Goal: Book appointment/travel/reservation

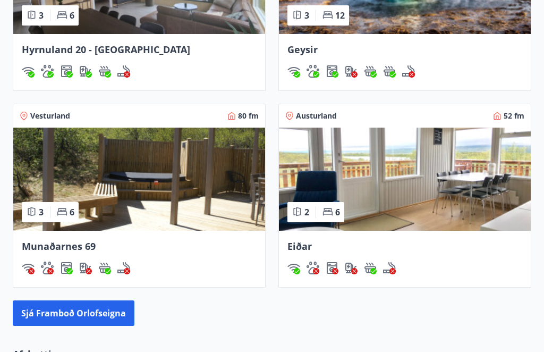
scroll to position [1004, 0]
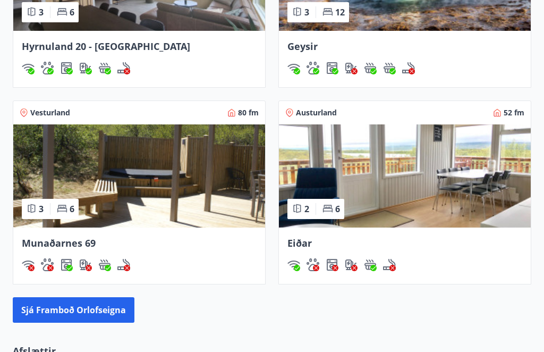
click at [63, 305] on button "Sjá framboð orlofseigna" at bounding box center [74, 311] width 122 height 26
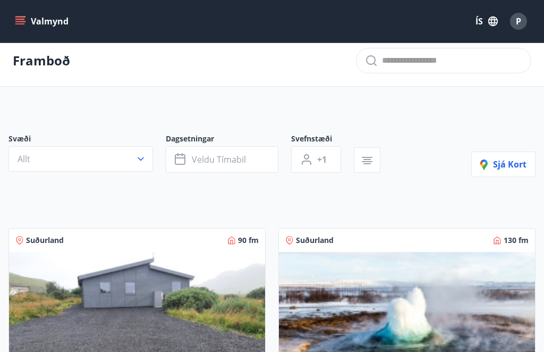
scroll to position [3, 0]
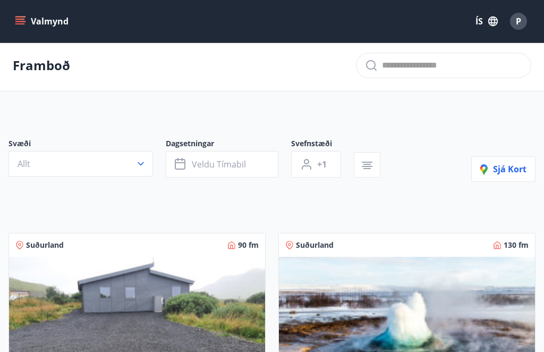
click at [148, 159] on button "Allt" at bounding box center [81, 164] width 145 height 26
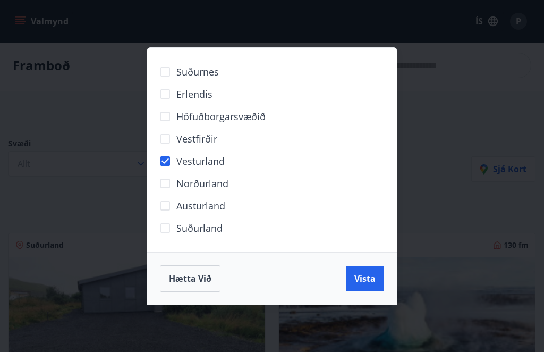
click at [373, 278] on span "Vista" at bounding box center [365, 279] width 21 height 12
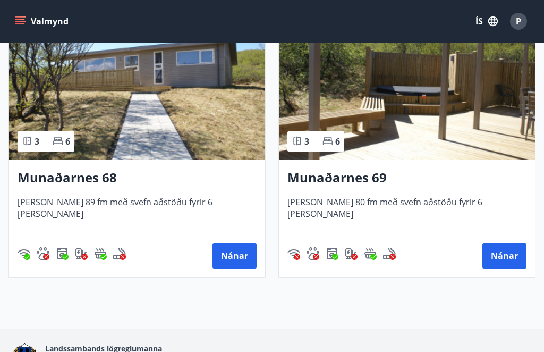
scroll to position [257, 0]
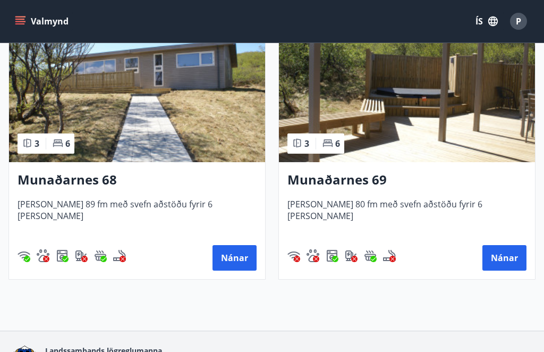
click at [232, 249] on button "Nánar" at bounding box center [235, 258] width 44 height 26
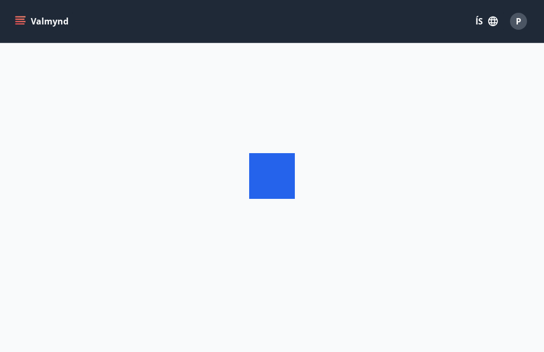
scroll to position [36, 0]
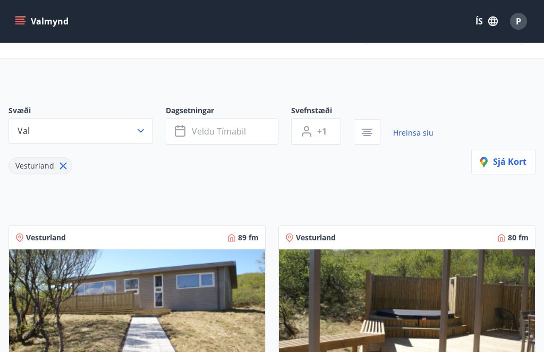
click at [266, 128] on button "Veldu tímabil" at bounding box center [222, 131] width 113 height 27
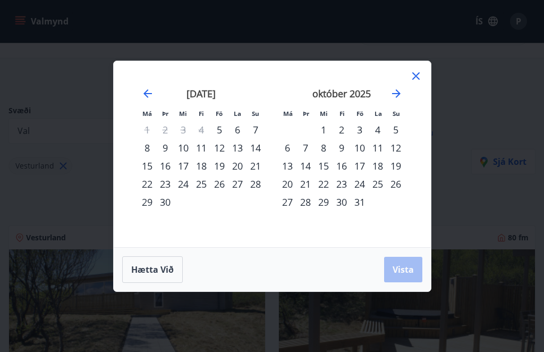
click at [397, 94] on icon "Move forward to switch to the next month." at bounding box center [396, 93] width 13 height 13
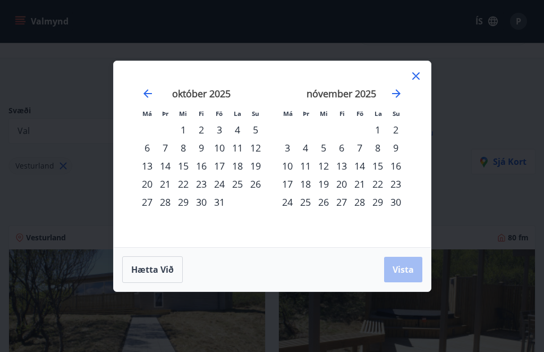
click at [353, 97] on strong "nóvember 2025" at bounding box center [342, 93] width 70 height 13
click at [376, 95] on strong "nóvember 2025" at bounding box center [342, 93] width 70 height 13
click at [384, 122] on div "1" at bounding box center [378, 130] width 18 height 18
click at [401, 200] on div "30" at bounding box center [396, 202] width 18 height 18
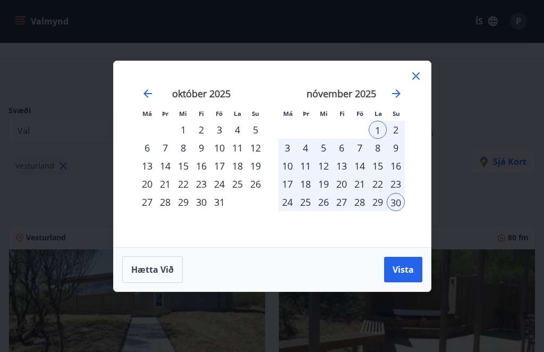
click at [412, 264] on span "Vista" at bounding box center [403, 270] width 21 height 12
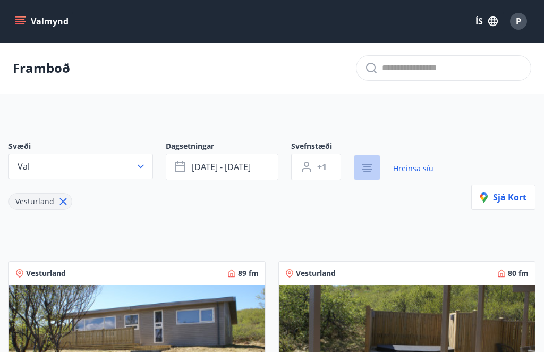
click at [362, 170] on icon "button" at bounding box center [367, 168] width 13 height 13
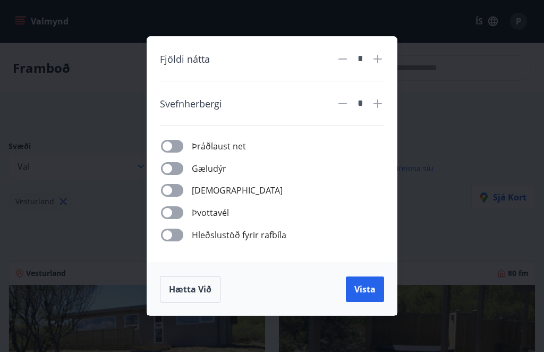
click at [95, 186] on div "Fjöldi nátta * Svefnherbergi * Þráðlaust net Gæludýr Þurrkari Þvottavél Hleðslu…" at bounding box center [272, 176] width 544 height 352
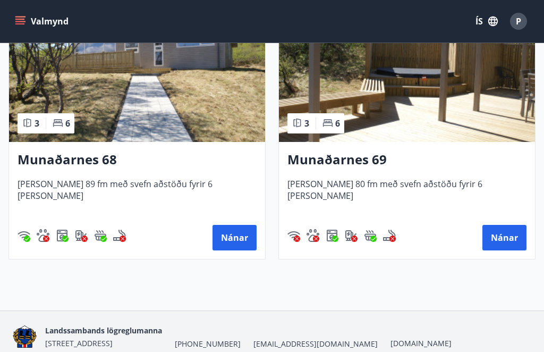
scroll to position [290, 0]
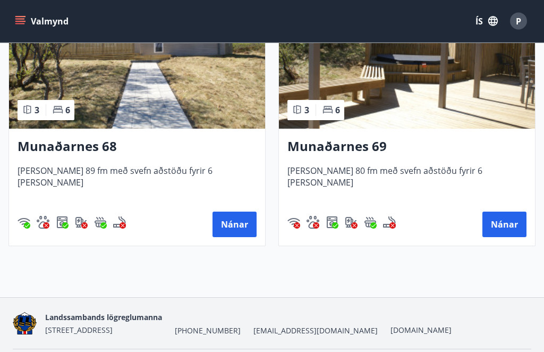
click at [227, 221] on button "Nánar" at bounding box center [235, 225] width 44 height 26
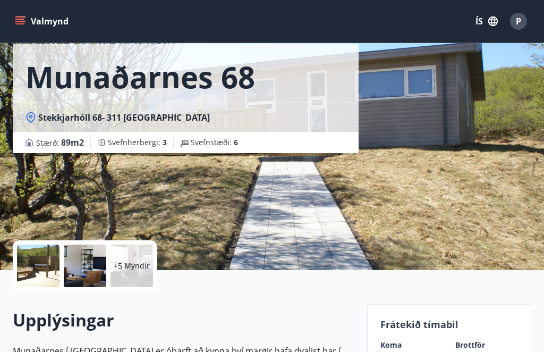
scroll to position [55, 0]
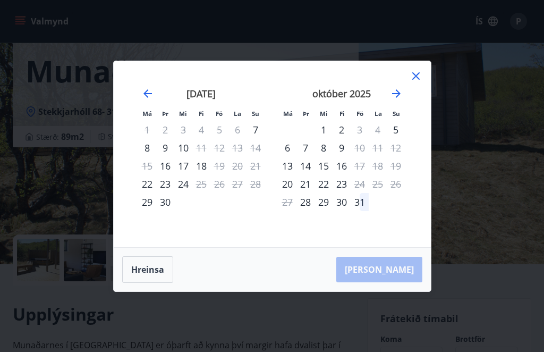
click at [401, 100] on icon "Move forward to switch to the next month." at bounding box center [396, 93] width 13 height 13
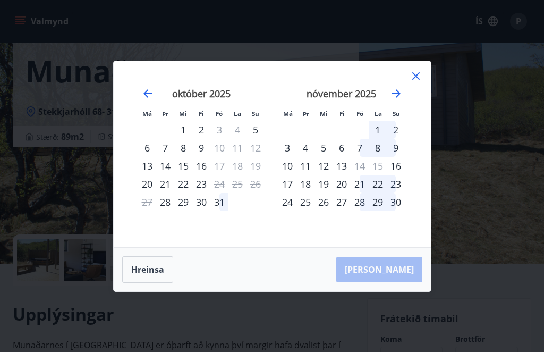
click at [425, 87] on div "Má Þr Mi Fi Fö La Su Má Þr Mi Fi Fö La Su [DATE] 1 2 3 4 5 6 7 8 9 10 11 12 13 …" at bounding box center [272, 154] width 317 height 186
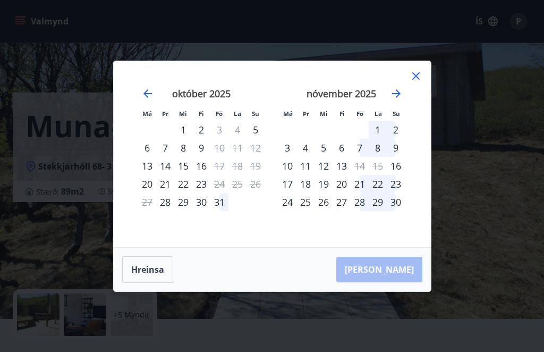
click at [421, 70] on icon at bounding box center [416, 76] width 13 height 13
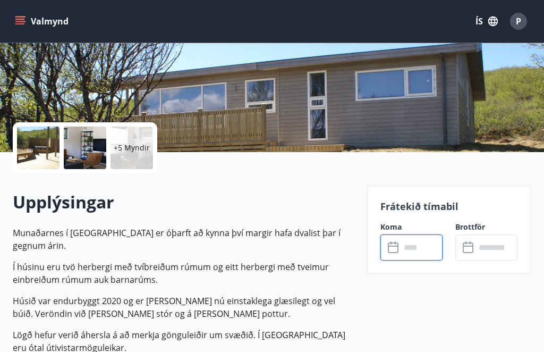
scroll to position [169, 0]
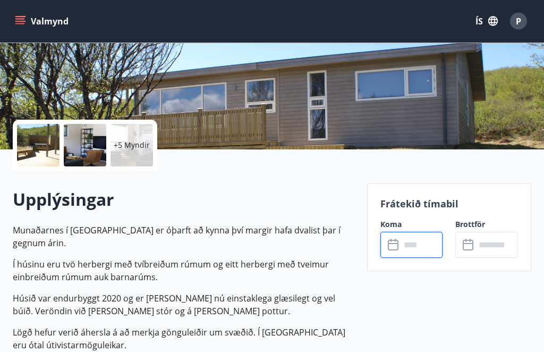
click at [433, 242] on input "text" at bounding box center [422, 245] width 43 height 26
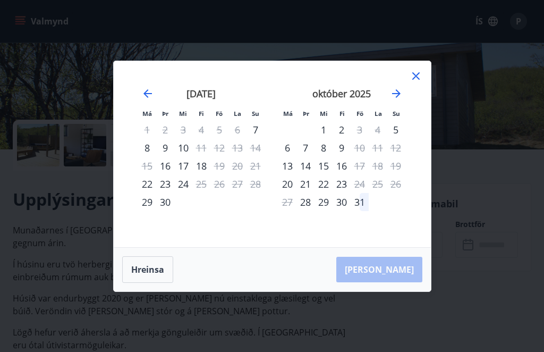
click at [407, 107] on div "[DATE] 1 2 3 4 5 6 7 8 9 10 11 12 13 14 15 16 17 18 19 20 21 22 23 24 25 26 27 …" at bounding box center [342, 161] width 140 height 174
click at [403, 100] on icon "Move forward to switch to the next month." at bounding box center [396, 93] width 13 height 13
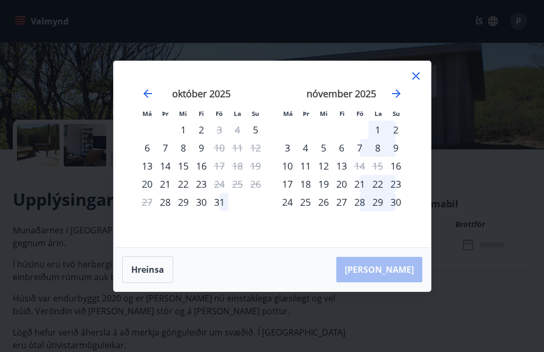
click at [422, 82] on icon at bounding box center [416, 76] width 13 height 13
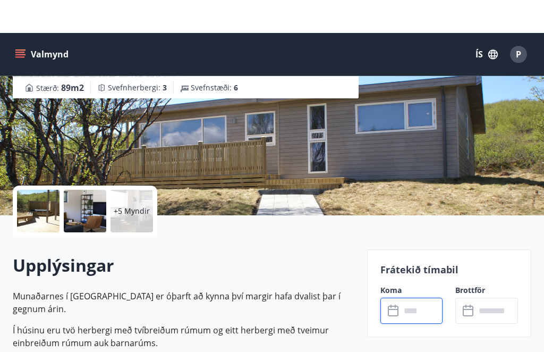
scroll to position [0, 0]
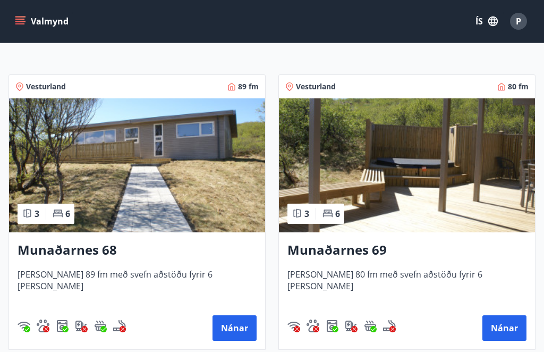
scroll to position [187, 0]
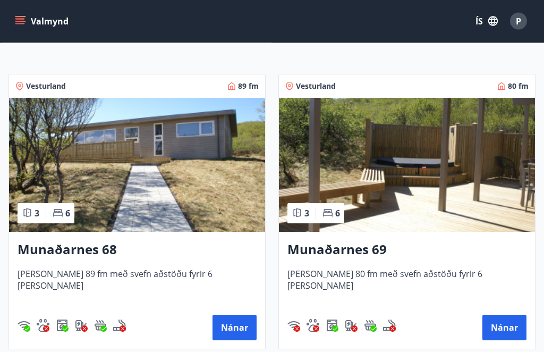
click at [515, 325] on button "Nánar" at bounding box center [505, 328] width 44 height 26
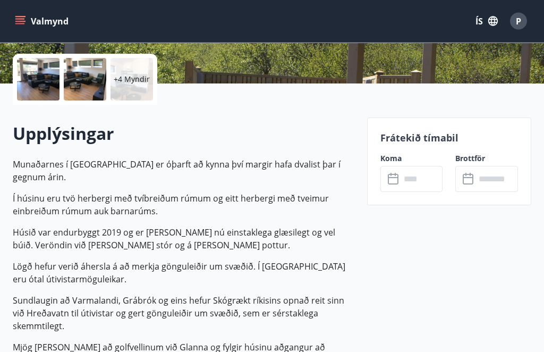
click at [424, 181] on input "text" at bounding box center [422, 179] width 43 height 26
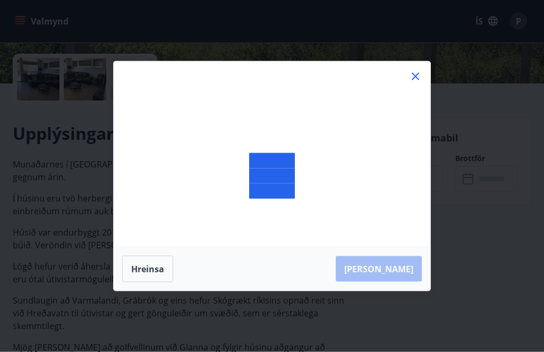
scroll to position [236, 0]
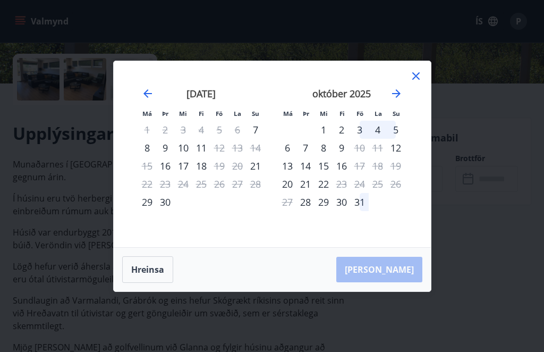
click at [402, 100] on icon "Move forward to switch to the next month." at bounding box center [396, 93] width 13 height 13
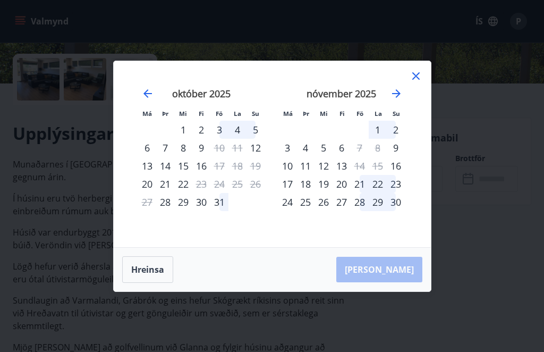
click at [415, 82] on icon at bounding box center [416, 76] width 13 height 13
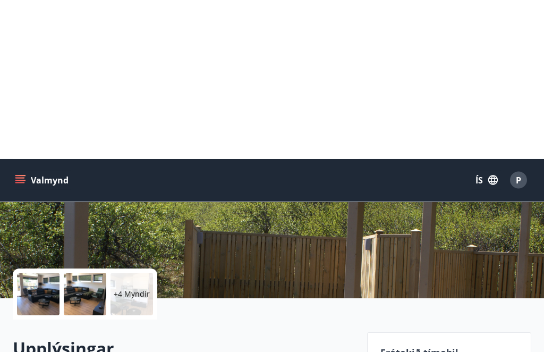
scroll to position [0, 0]
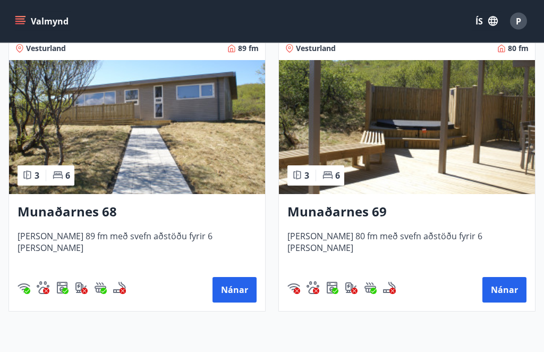
scroll to position [255, 0]
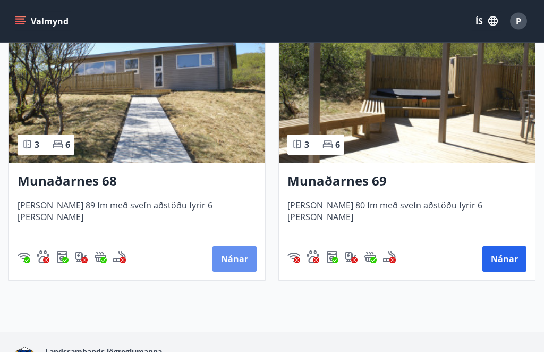
click at [231, 258] on button "Nánar" at bounding box center [235, 260] width 44 height 26
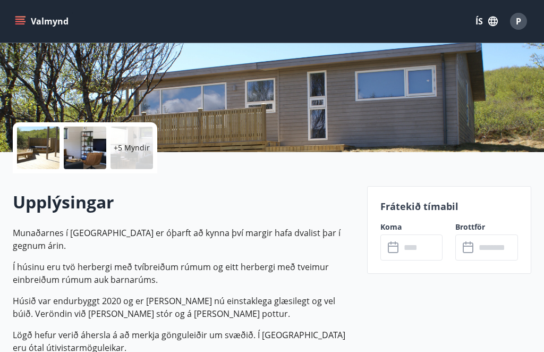
scroll to position [166, 0]
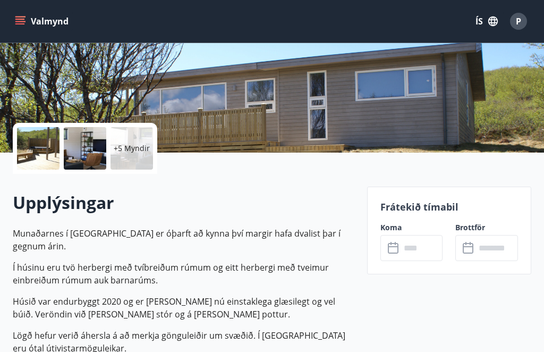
click at [34, 143] on div at bounding box center [38, 148] width 43 height 43
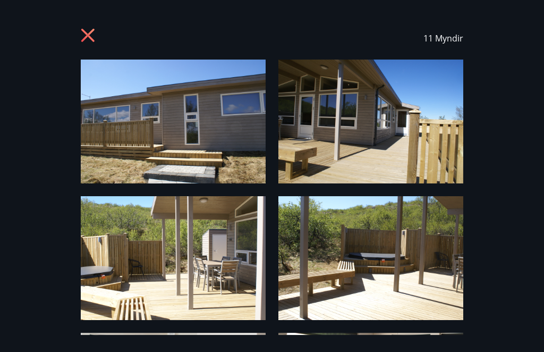
scroll to position [0, 0]
click at [342, 106] on img at bounding box center [371, 122] width 185 height 124
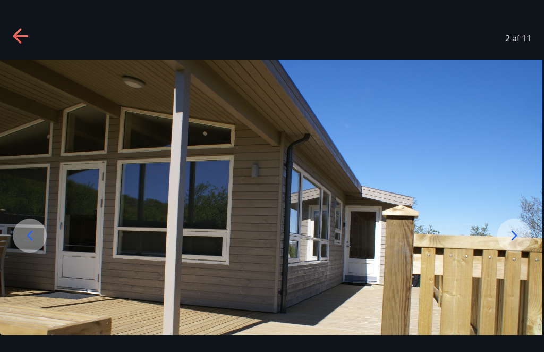
click at [525, 247] on div at bounding box center [515, 236] width 34 height 34
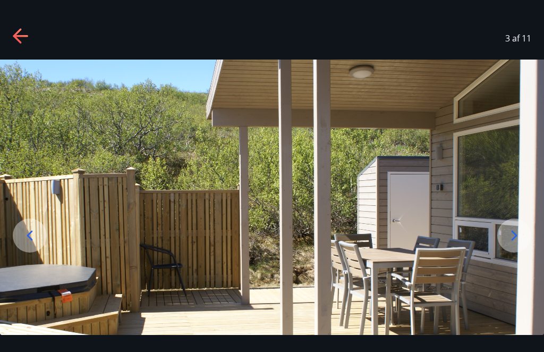
click at [519, 244] on icon at bounding box center [514, 235] width 17 height 17
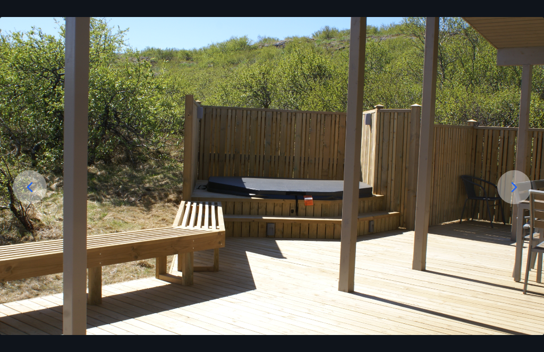
scroll to position [46, 0]
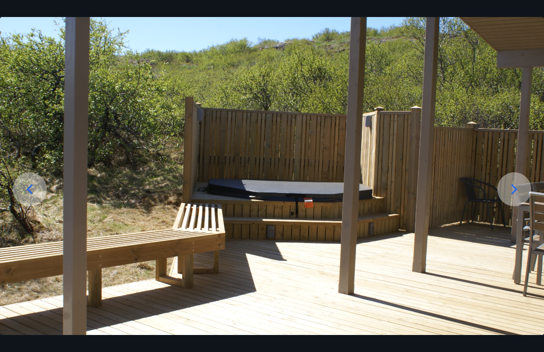
click at [519, 205] on img at bounding box center [272, 195] width 544 height 364
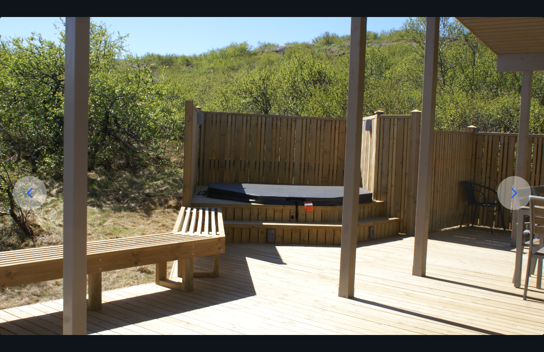
click at [516, 202] on icon at bounding box center [514, 193] width 17 height 17
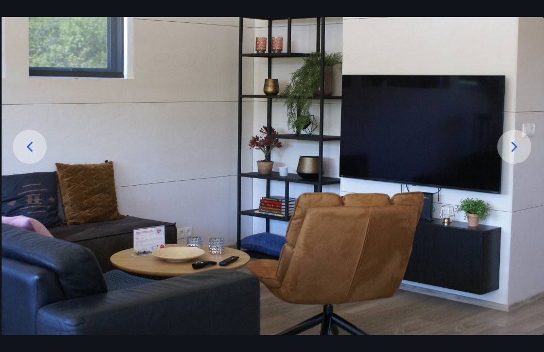
scroll to position [89, 0]
click at [519, 155] on icon at bounding box center [514, 146] width 17 height 17
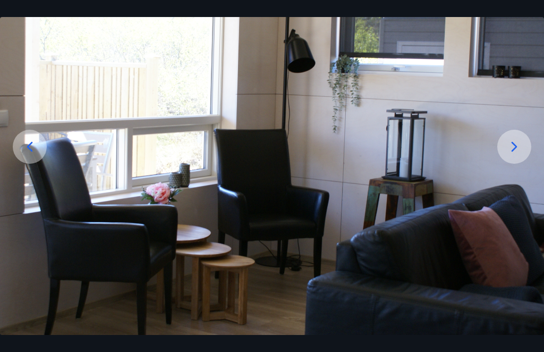
click at [520, 155] on icon at bounding box center [514, 146] width 17 height 17
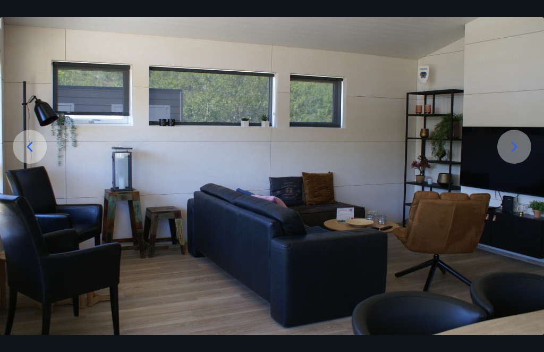
click at [517, 155] on icon at bounding box center [514, 146] width 17 height 17
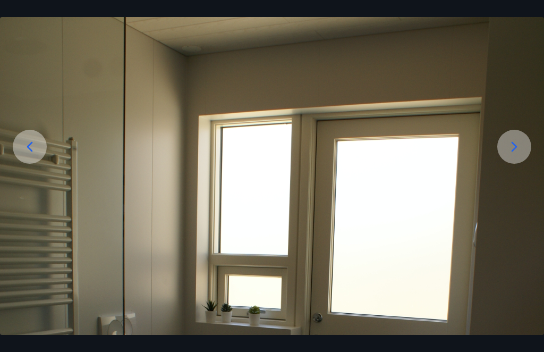
click at [514, 155] on icon at bounding box center [514, 146] width 17 height 17
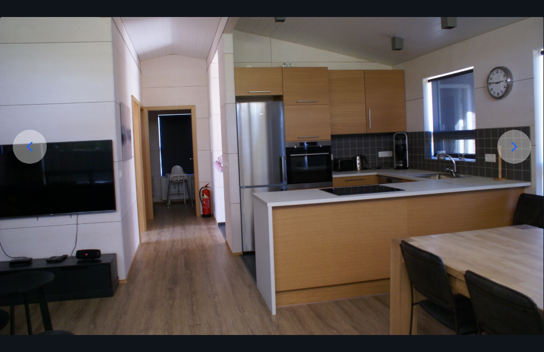
click at [524, 164] on div at bounding box center [515, 147] width 34 height 34
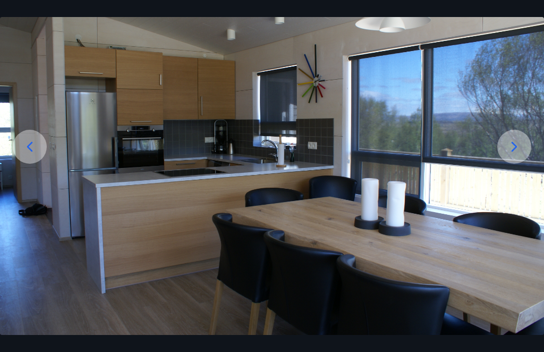
click at [524, 164] on div at bounding box center [515, 147] width 34 height 34
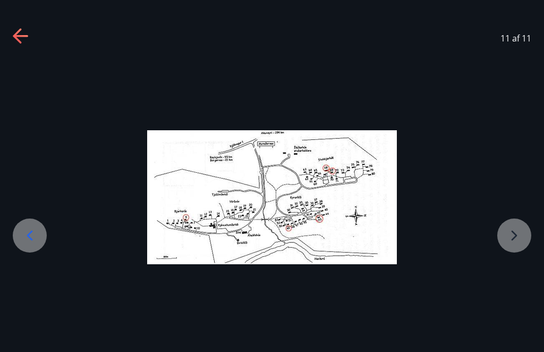
scroll to position [0, 0]
click at [519, 249] on div at bounding box center [272, 197] width 544 height 134
click at [516, 254] on div at bounding box center [272, 197] width 544 height 134
click at [28, 244] on icon at bounding box center [29, 235] width 17 height 17
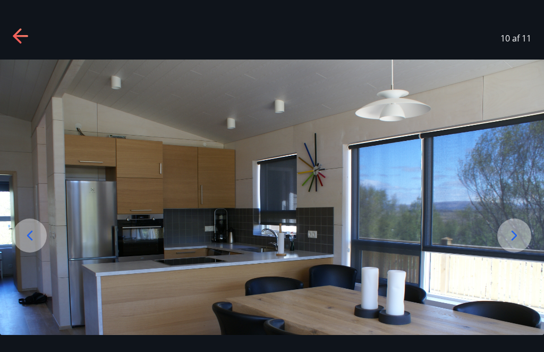
click at [33, 244] on icon at bounding box center [29, 235] width 17 height 17
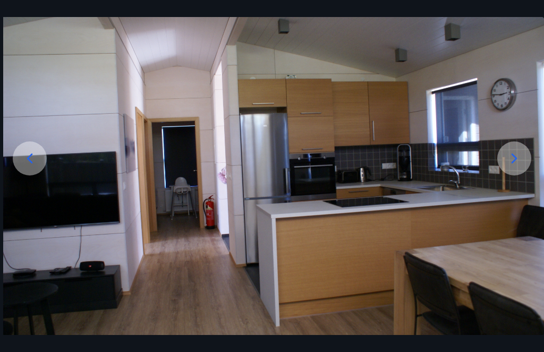
scroll to position [76, 0]
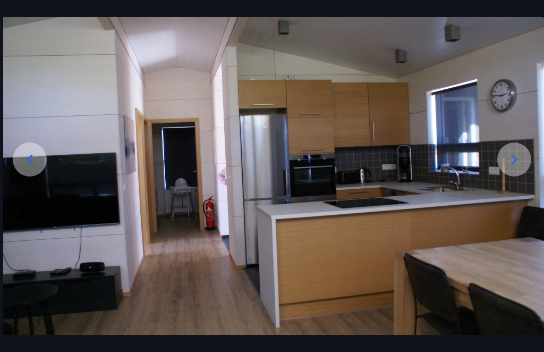
click at [521, 168] on icon at bounding box center [514, 159] width 17 height 17
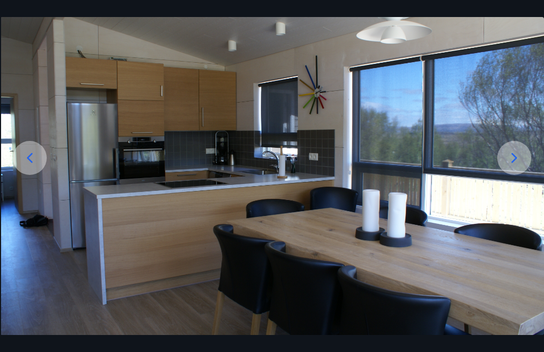
scroll to position [78, 0]
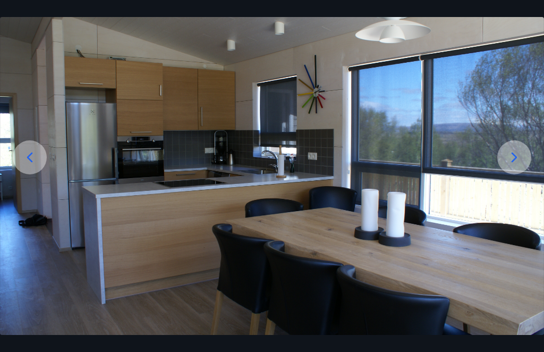
click at [31, 169] on img at bounding box center [272, 163] width 544 height 364
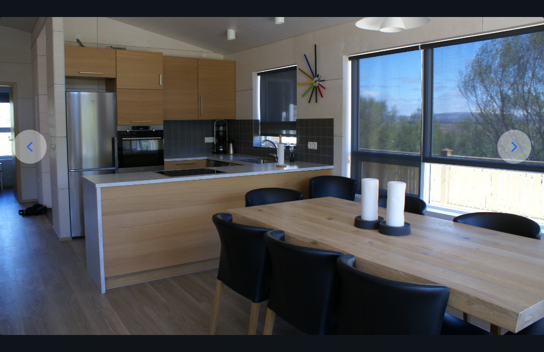
scroll to position [89, 0]
click at [26, 155] on icon at bounding box center [29, 146] width 17 height 17
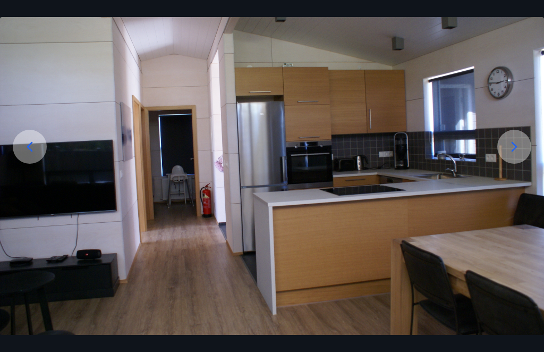
click at [31, 155] on icon at bounding box center [29, 146] width 17 height 17
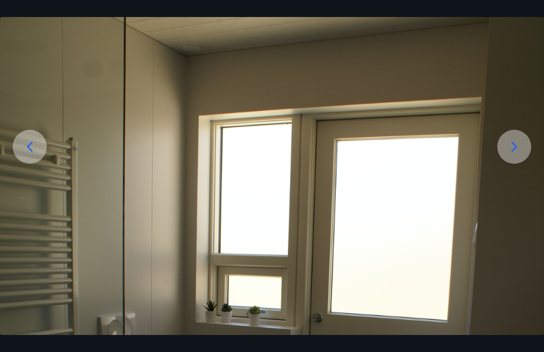
click at [33, 155] on icon at bounding box center [29, 146] width 17 height 17
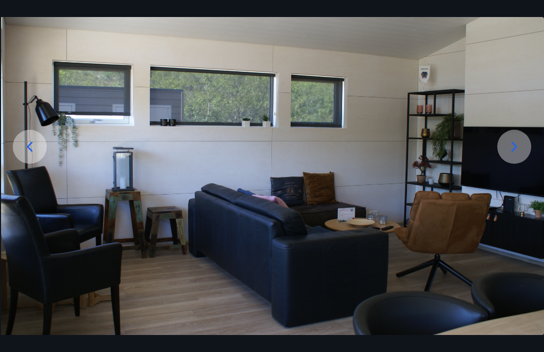
scroll to position [0, 0]
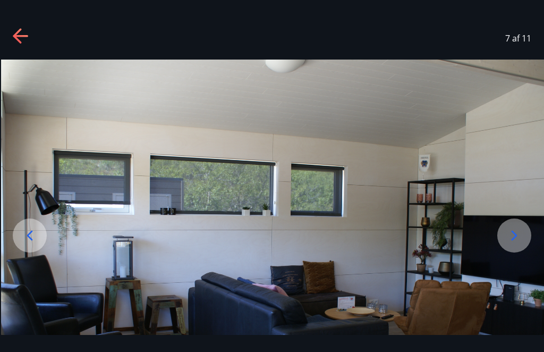
click at [19, 31] on icon at bounding box center [17, 35] width 9 height 15
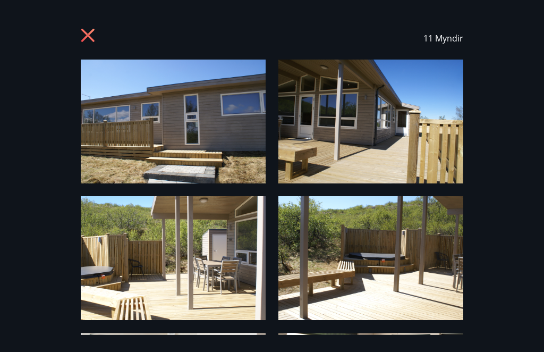
click at [89, 37] on icon at bounding box center [87, 35] width 13 height 13
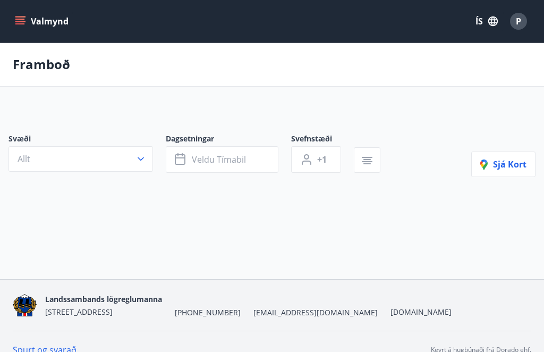
scroll to position [36, 0]
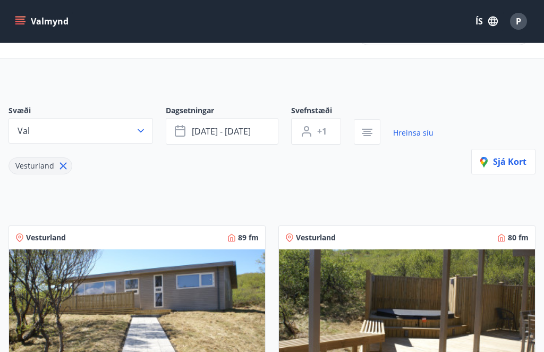
click at [138, 132] on icon "button" at bounding box center [141, 130] width 11 height 11
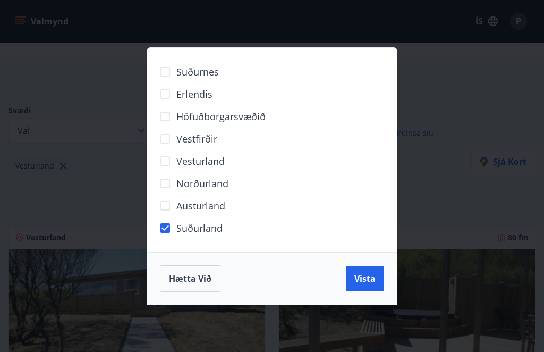
click at [374, 274] on span "Vista" at bounding box center [365, 279] width 21 height 12
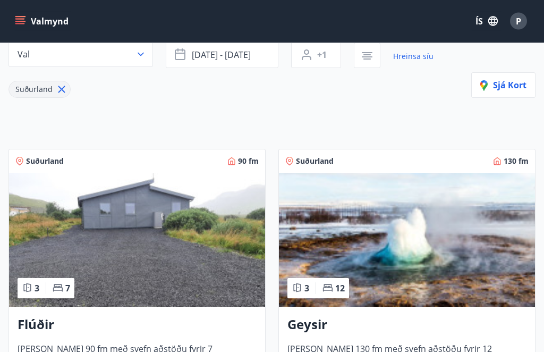
scroll to position [114, 0]
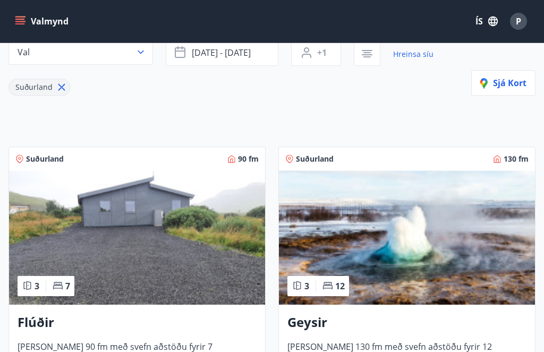
click at [166, 234] on img at bounding box center [137, 238] width 256 height 134
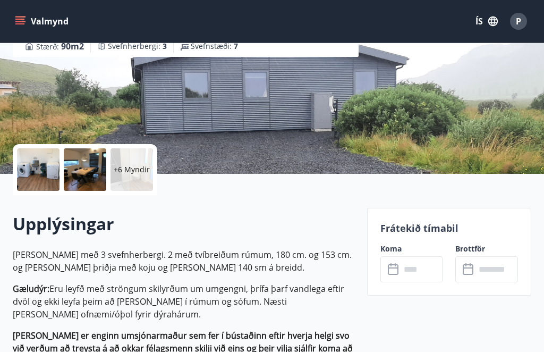
scroll to position [146, 0]
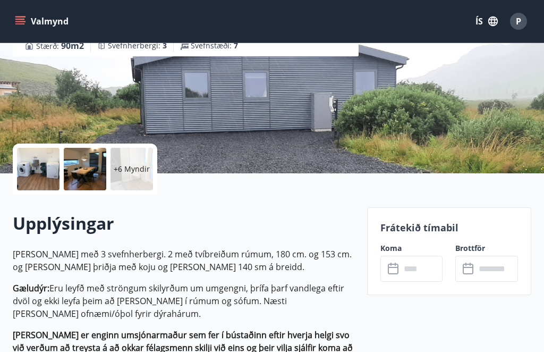
click at [409, 265] on input "text" at bounding box center [422, 269] width 43 height 26
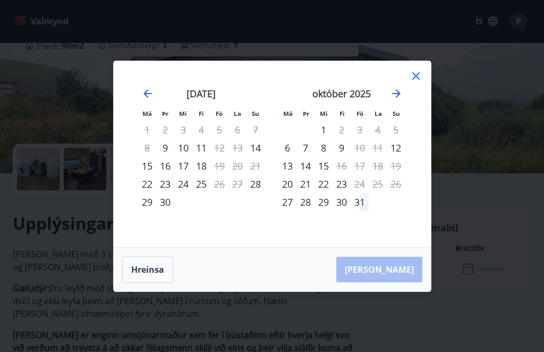
click at [395, 98] on icon "Move forward to switch to the next month." at bounding box center [396, 93] width 13 height 13
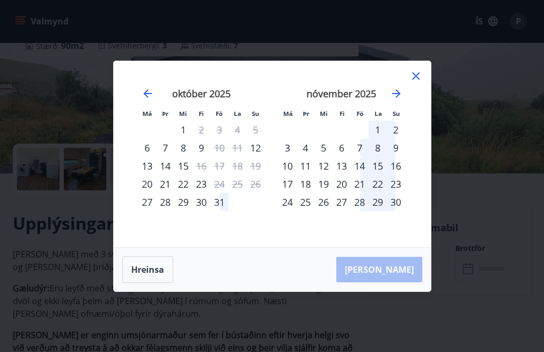
click at [420, 74] on icon at bounding box center [416, 76] width 13 height 13
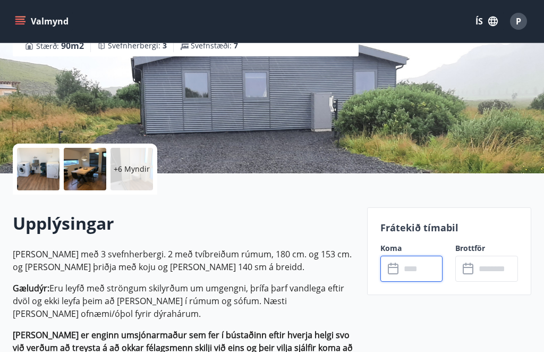
click at [129, 163] on div "+6 Myndir" at bounding box center [132, 169] width 43 height 43
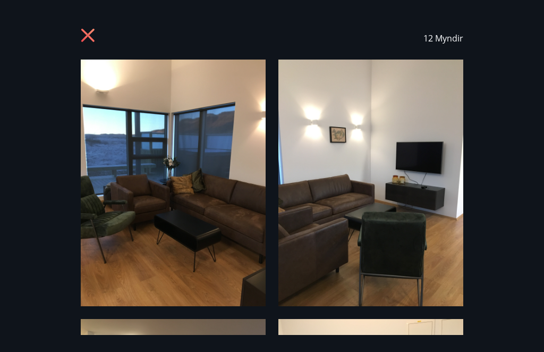
scroll to position [0, 0]
click at [200, 214] on img at bounding box center [173, 183] width 185 height 247
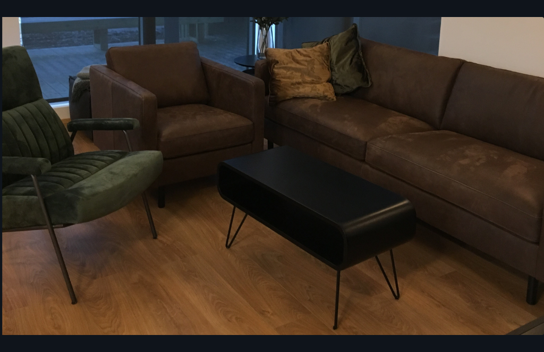
scroll to position [356, 0]
click at [100, 232] on img at bounding box center [274, 67] width 544 height 726
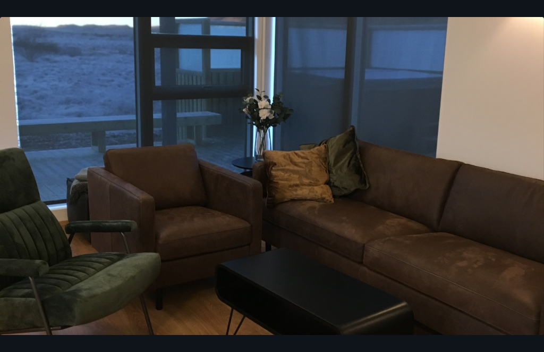
scroll to position [0, 0]
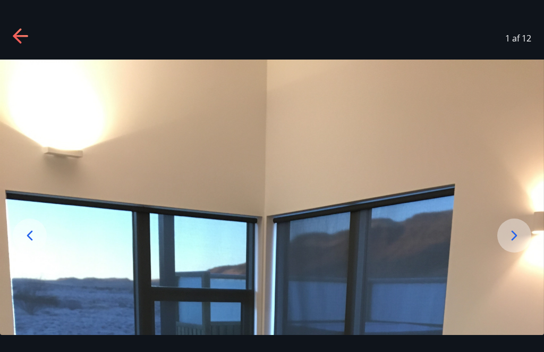
click at [523, 244] on icon at bounding box center [514, 235] width 17 height 17
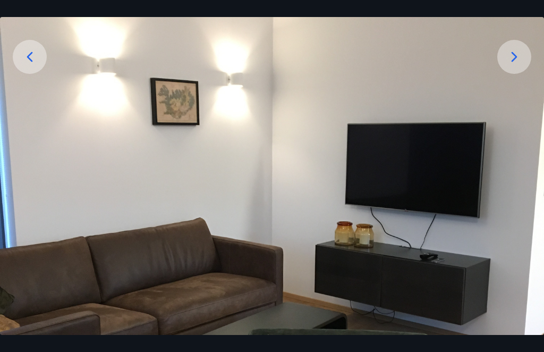
scroll to position [175, 0]
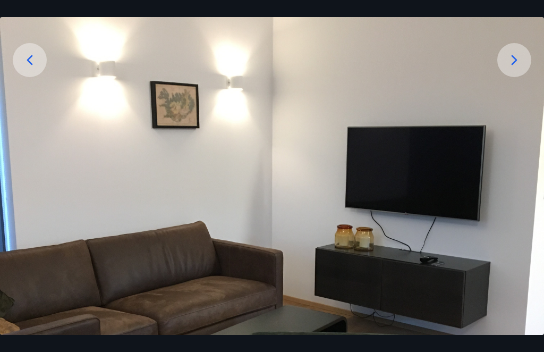
click at [521, 69] on icon at bounding box center [514, 60] width 17 height 17
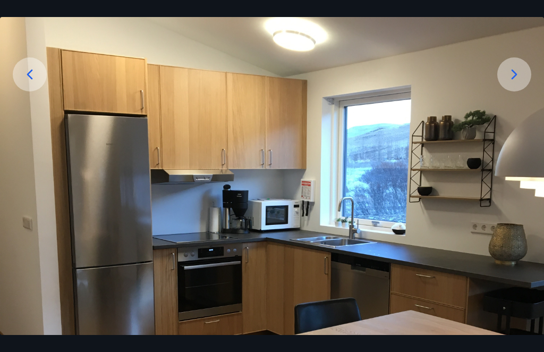
scroll to position [162, 0]
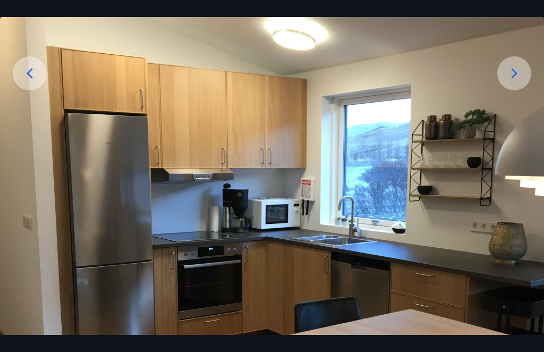
click at [516, 79] on icon at bounding box center [515, 74] width 6 height 10
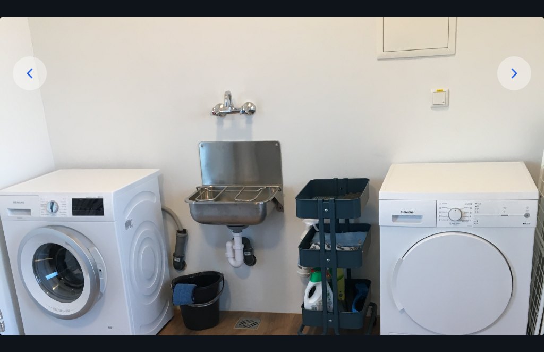
click at [513, 82] on icon at bounding box center [514, 73] width 17 height 17
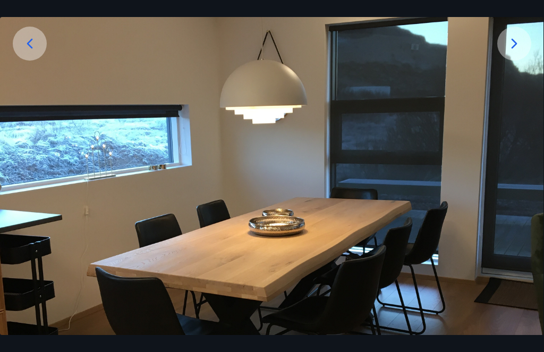
scroll to position [189, 0]
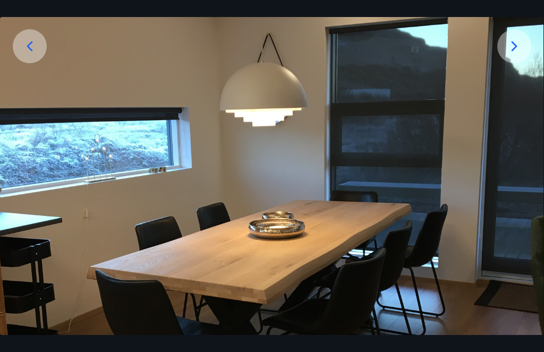
click at [516, 63] on div at bounding box center [515, 46] width 34 height 34
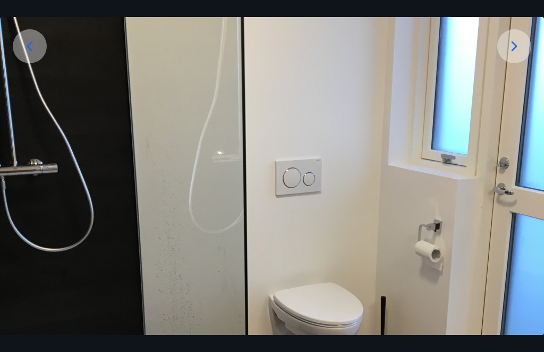
click at [518, 55] on icon at bounding box center [514, 46] width 17 height 17
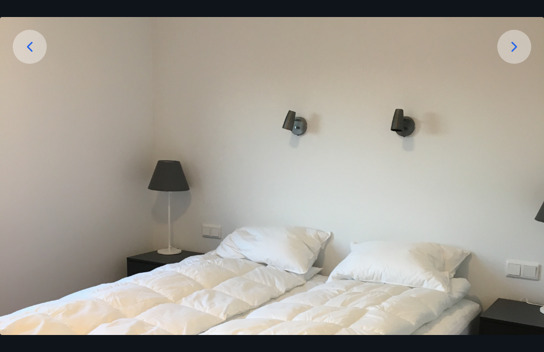
scroll to position [177, 0]
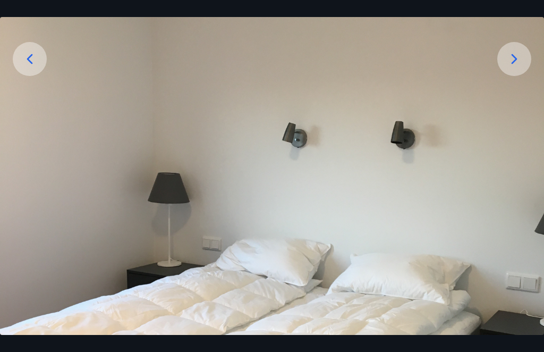
click at [514, 68] on icon at bounding box center [514, 59] width 17 height 17
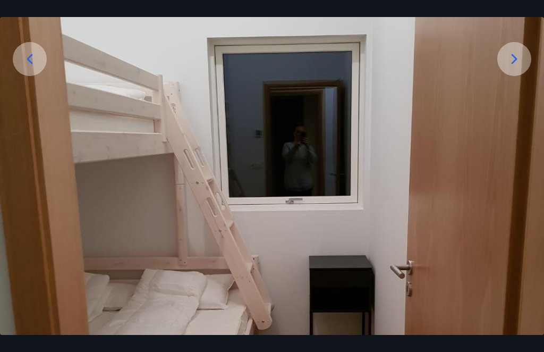
click at [515, 68] on icon at bounding box center [514, 59] width 17 height 17
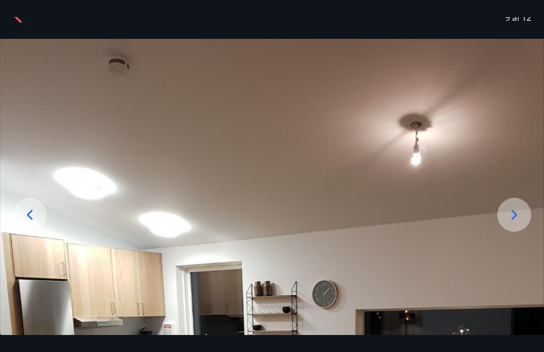
scroll to position [21, 0]
click at [521, 223] on icon at bounding box center [514, 214] width 17 height 17
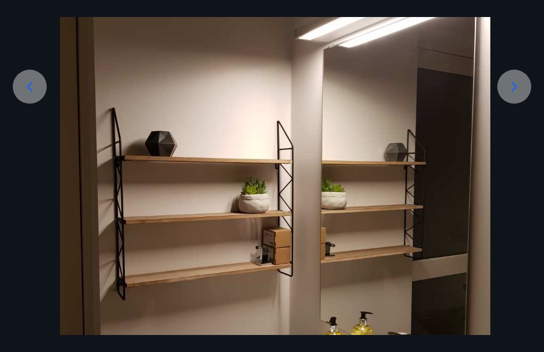
scroll to position [155, 0]
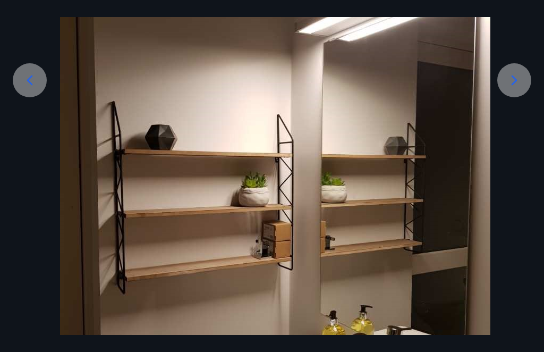
click at [515, 89] on icon at bounding box center [514, 80] width 17 height 17
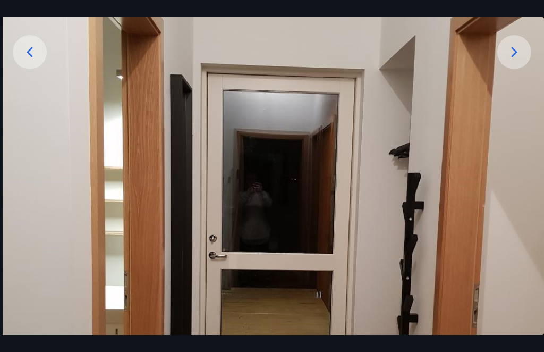
scroll to position [186, 0]
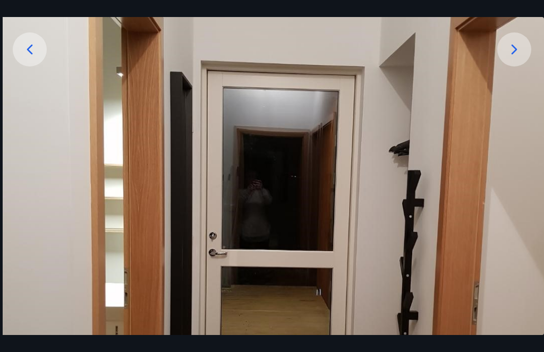
click at [521, 58] on icon at bounding box center [514, 49] width 17 height 17
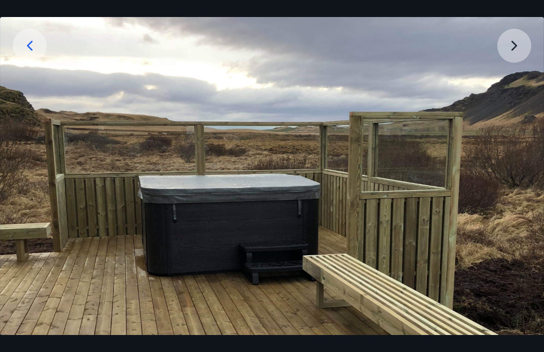
scroll to position [191, 0]
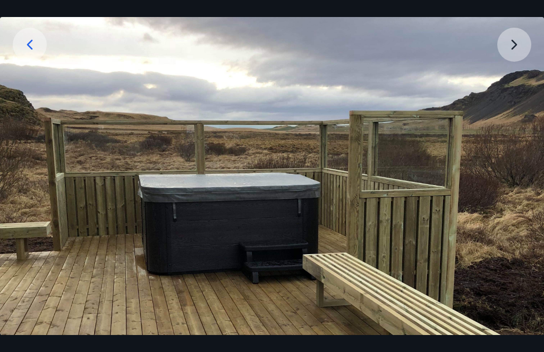
click at [515, 65] on img at bounding box center [272, 232] width 544 height 726
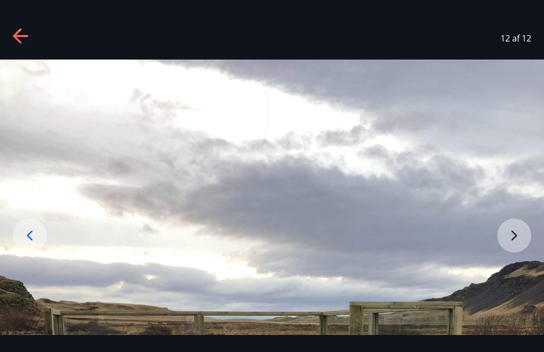
scroll to position [115, 0]
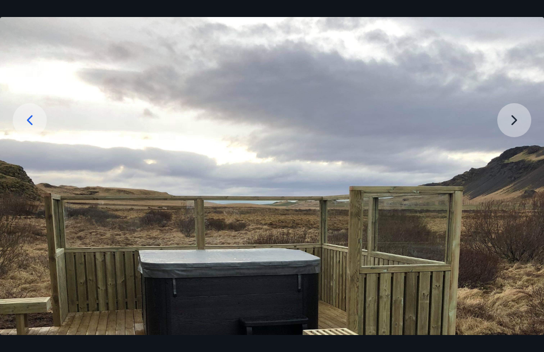
click at [518, 137] on img at bounding box center [272, 307] width 544 height 726
click at [528, 138] on img at bounding box center [272, 307] width 544 height 726
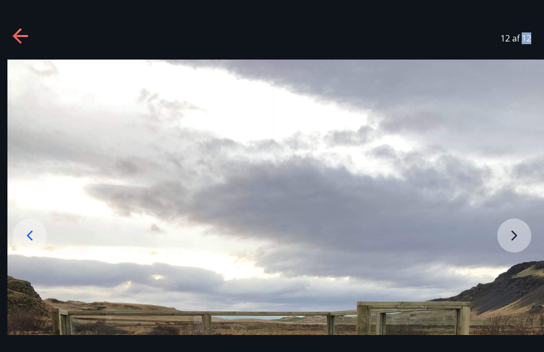
scroll to position [0, 0]
click at [27, 38] on icon at bounding box center [21, 36] width 17 height 17
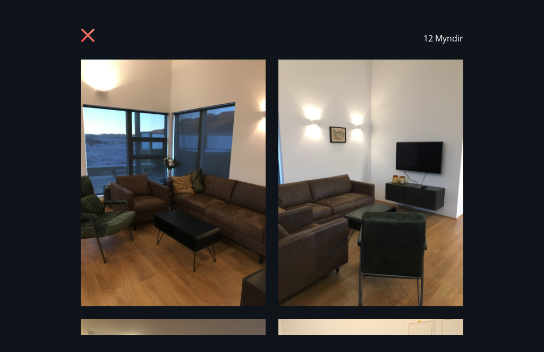
click at [83, 39] on icon at bounding box center [89, 36] width 17 height 17
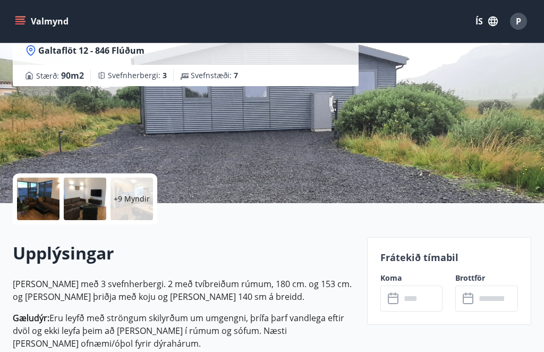
scroll to position [115, 0]
